Goal: Contribute content: Add original content to the website for others to see

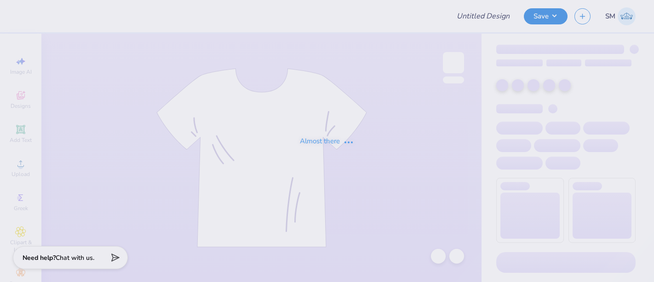
type input "TKE X CHI O FOOTBALL"
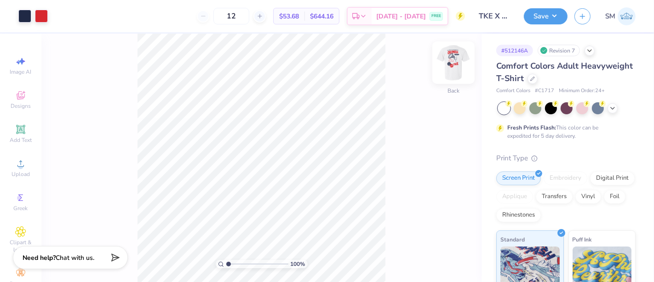
click at [452, 62] on img at bounding box center [453, 62] width 37 height 37
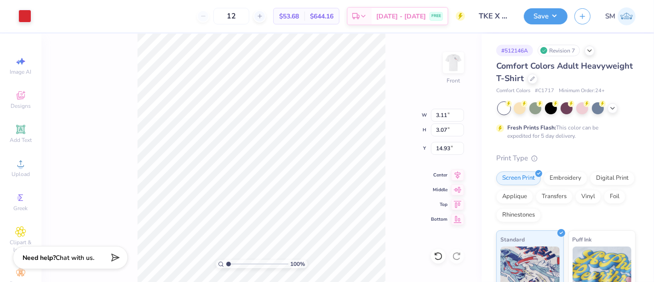
type input "3.11"
type input "3.07"
type input "14.93"
drag, startPoint x: 229, startPoint y: 265, endPoint x: 243, endPoint y: 265, distance: 13.8
type input "3.41"
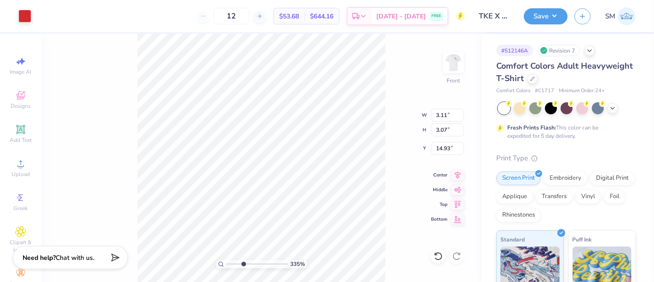
click at [243, 264] on input "range" at bounding box center [257, 264] width 62 height 8
type input "0.06"
type input "0.09"
type input "16.57"
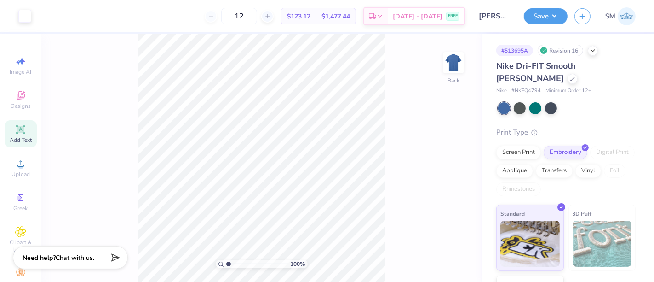
click at [18, 129] on icon at bounding box center [20, 129] width 7 height 7
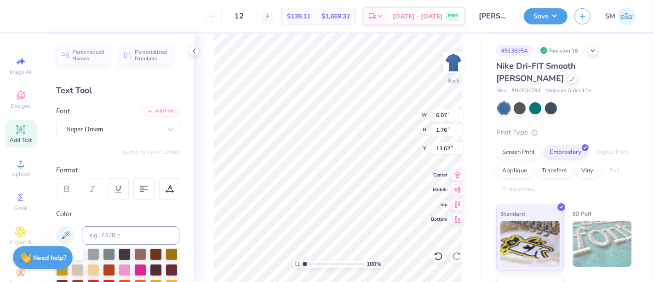
scroll to position [8, 1]
type textarea "™"
click at [88, 132] on div "Super Dream" at bounding box center [114, 129] width 97 height 14
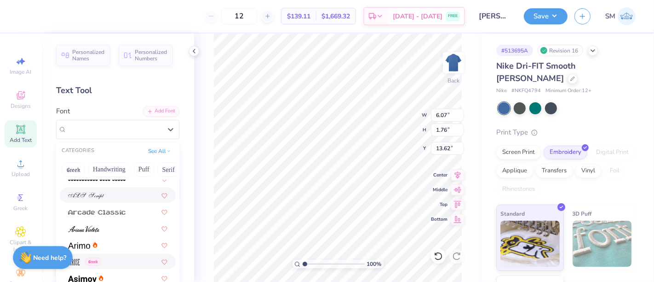
scroll to position [289, 0]
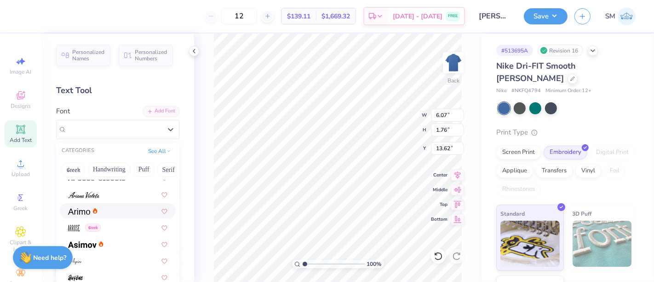
click at [109, 211] on div at bounding box center [117, 211] width 99 height 10
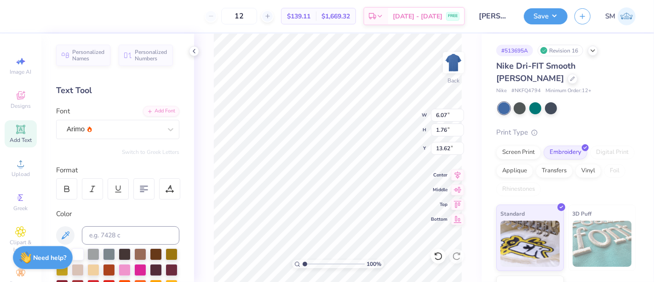
scroll to position [8, 0]
type input "0.55"
type input "0.26"
click at [308, 266] on input "range" at bounding box center [334, 264] width 62 height 8
type input "1.58"
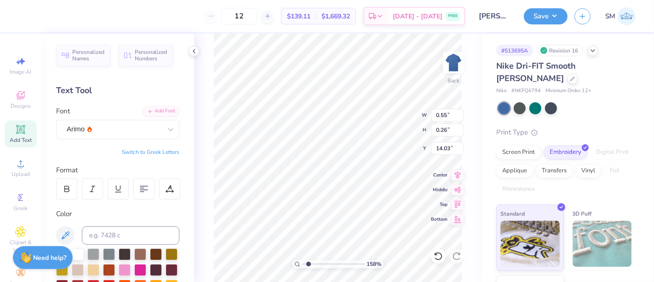
type input "6.26"
drag, startPoint x: 308, startPoint y: 265, endPoint x: 326, endPoint y: 265, distance: 17.9
type input "4.45"
click at [326, 267] on input "range" at bounding box center [334, 264] width 62 height 8
type input "6.00"
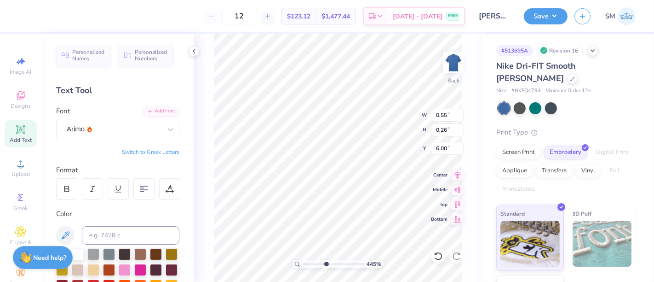
type input "0.25"
type input "0.12"
type input "6.14"
drag, startPoint x: 324, startPoint y: 265, endPoint x: 312, endPoint y: 266, distance: 12.5
click at [312, 265] on input "range" at bounding box center [334, 264] width 62 height 8
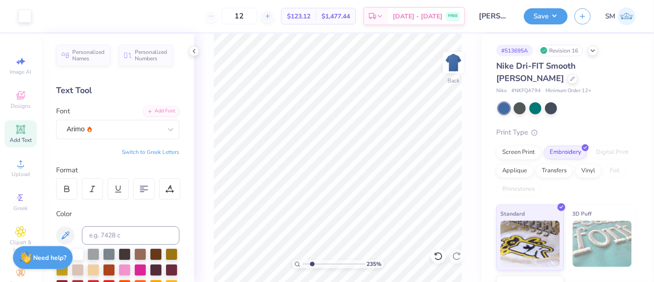
type input "2.19"
click at [542, 16] on button "Save" at bounding box center [546, 15] width 44 height 16
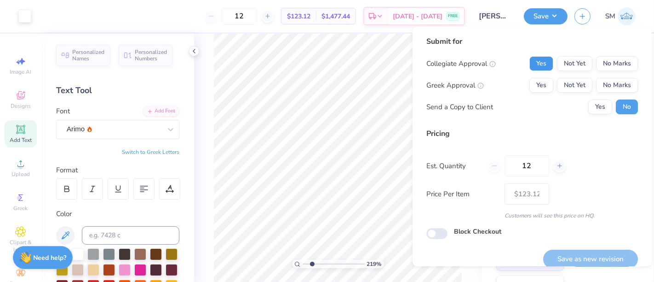
click at [538, 64] on button "Yes" at bounding box center [542, 63] width 24 height 15
click at [610, 85] on button "No Marks" at bounding box center [617, 85] width 42 height 15
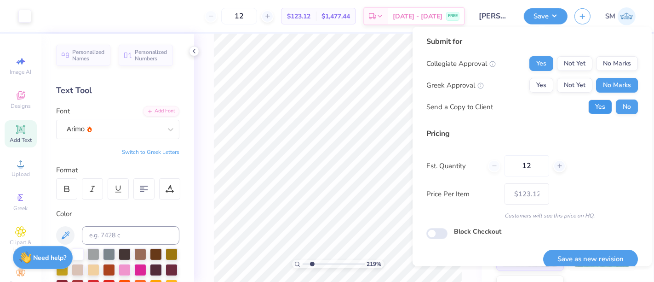
click at [593, 111] on button "Yes" at bounding box center [601, 106] width 24 height 15
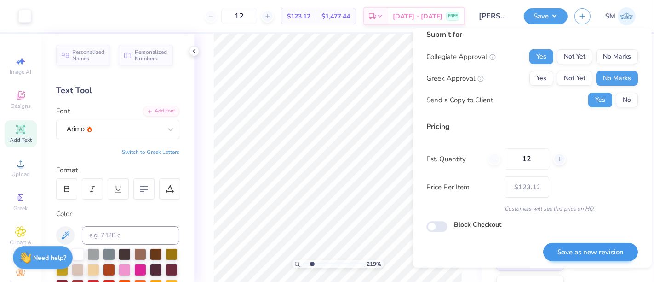
scroll to position [10, 0]
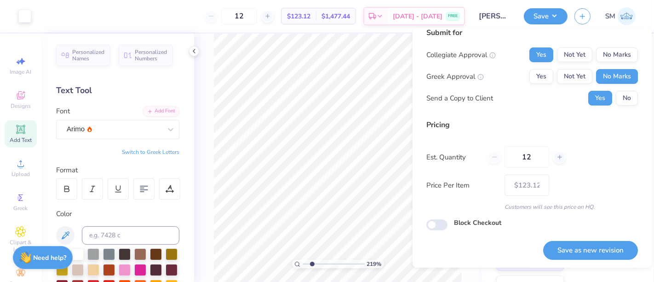
click at [571, 249] on button "Save as new revision" at bounding box center [591, 250] width 95 height 19
type input "$123.12"
